Goal: Navigation & Orientation: Go to known website

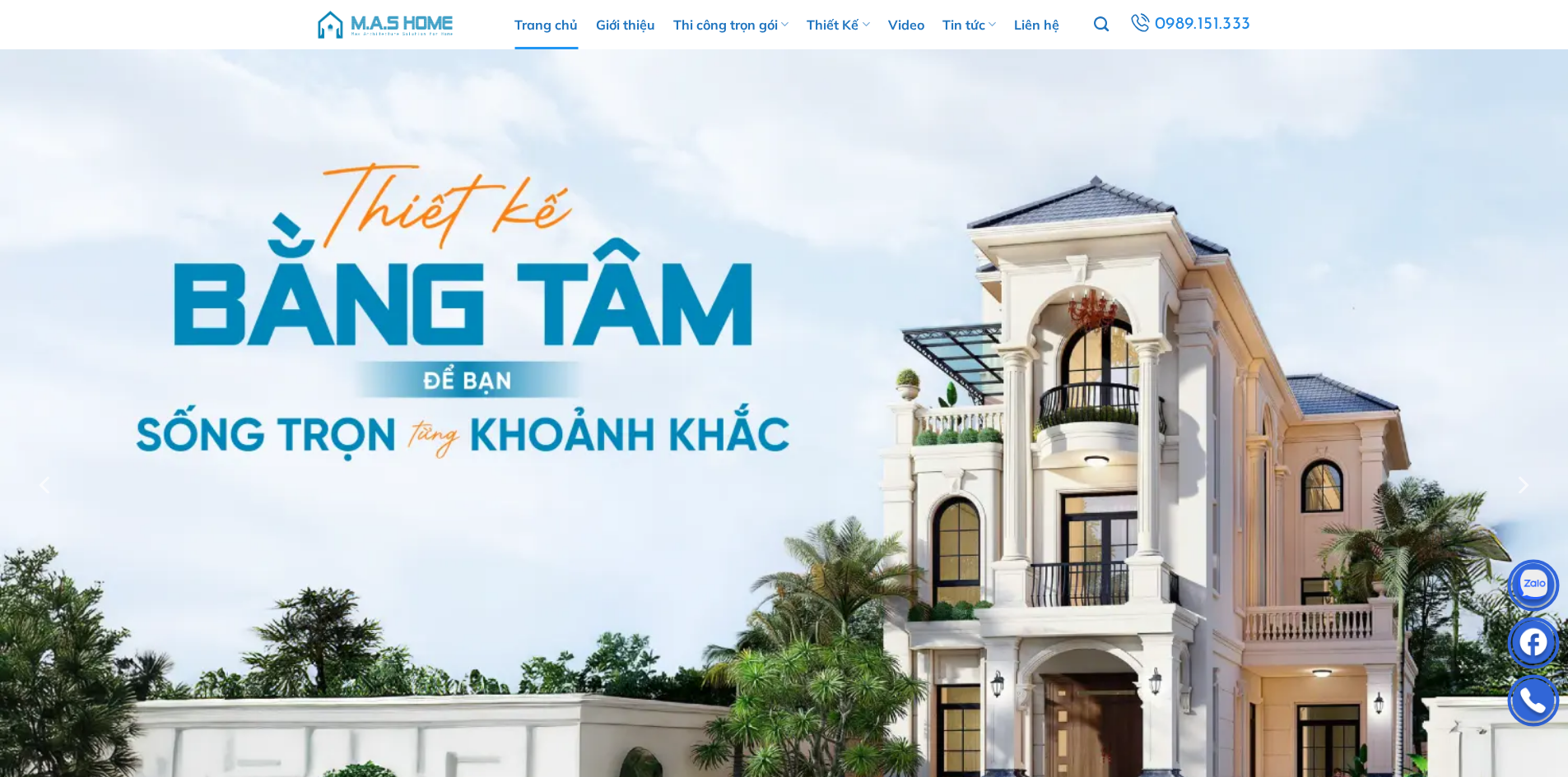
click at [380, 21] on img at bounding box center [385, 25] width 140 height 49
click at [418, 25] on img at bounding box center [385, 25] width 140 height 49
